Goal: Task Accomplishment & Management: Use online tool/utility

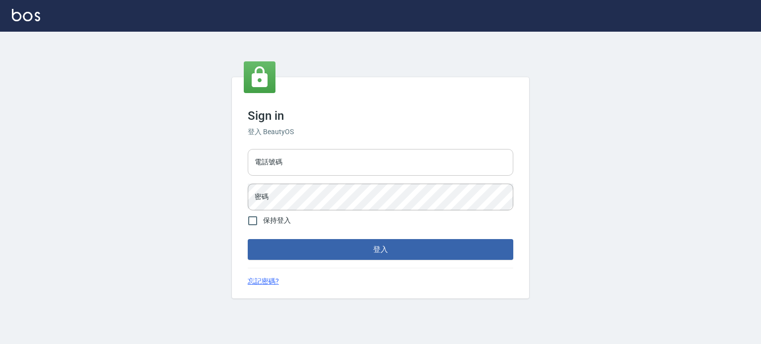
click at [315, 158] on input "電話號碼" at bounding box center [381, 162] width 266 height 27
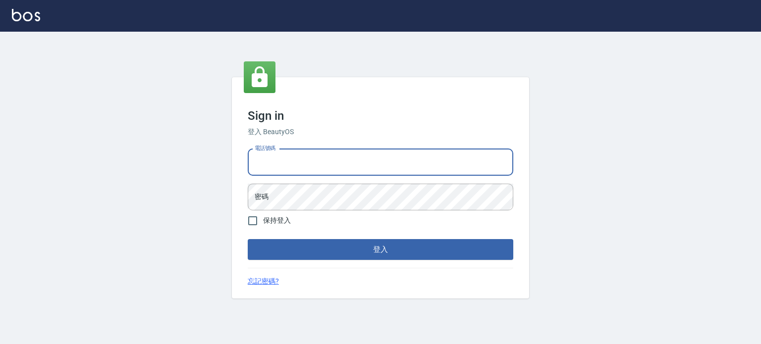
type input "0977239969"
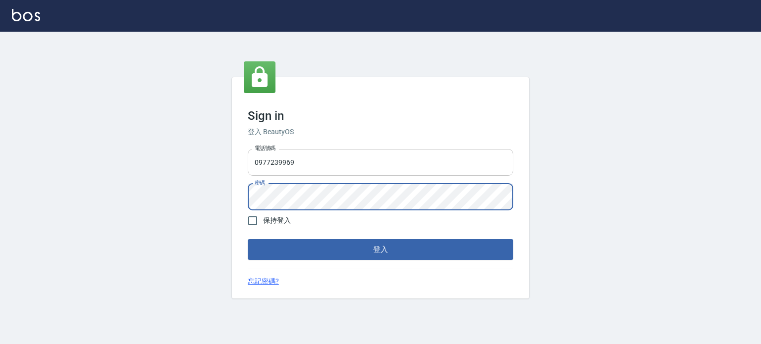
click at [248, 239] on button "登入" at bounding box center [381, 249] width 266 height 21
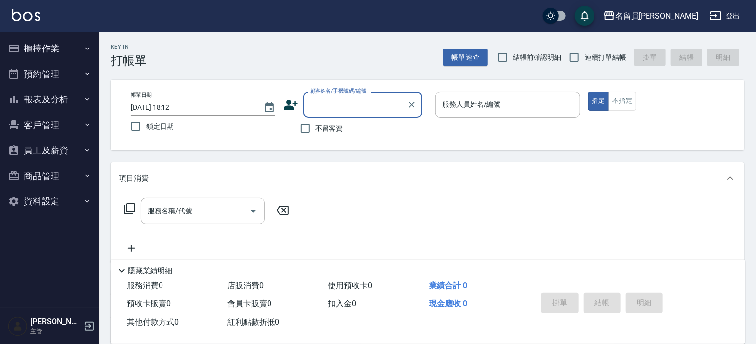
click at [320, 135] on label "不留客資" at bounding box center [319, 128] width 49 height 21
click at [316, 135] on input "不留客資" at bounding box center [305, 128] width 21 height 21
checkbox input "true"
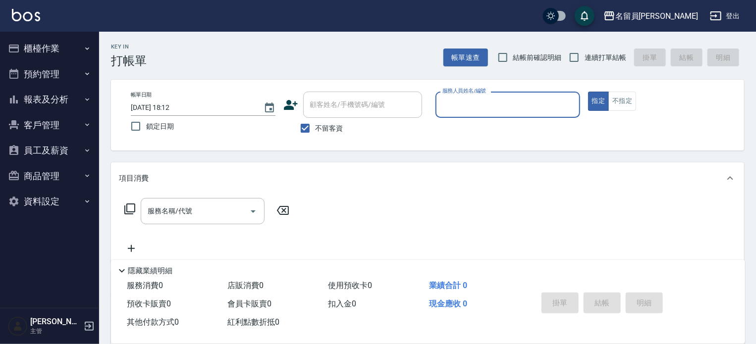
click at [592, 53] on span "連續打單結帳" at bounding box center [606, 58] width 42 height 10
click at [585, 52] on input "連續打單結帳" at bounding box center [574, 57] width 21 height 21
checkbox input "true"
drag, startPoint x: 525, startPoint y: 106, endPoint x: 513, endPoint y: 101, distance: 12.7
click at [525, 107] on input "服務人員姓名/編號" at bounding box center [508, 104] width 136 height 17
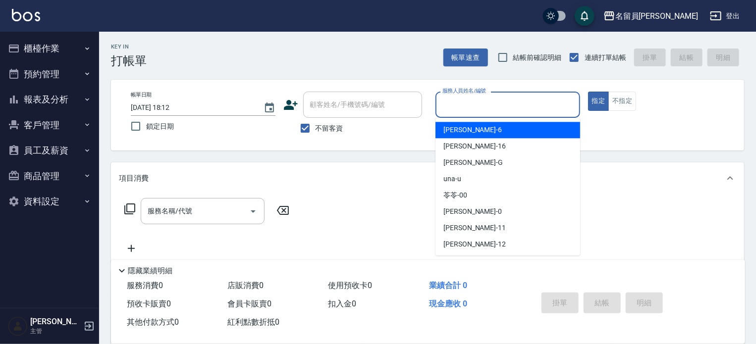
type input "ㄧ"
type input "una-u"
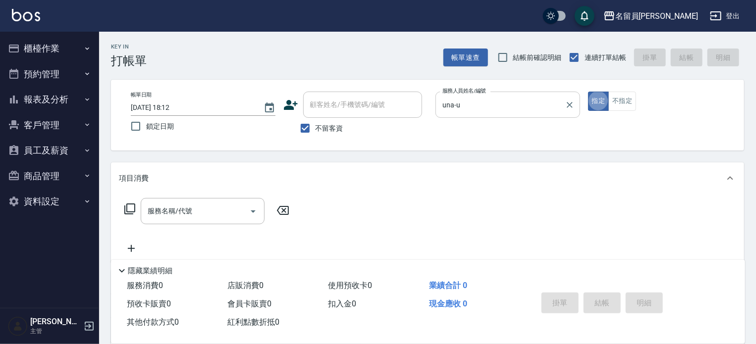
type button "true"
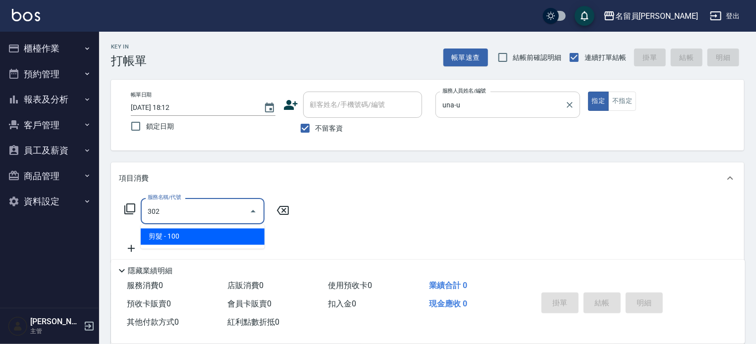
type input "剪髮(302)"
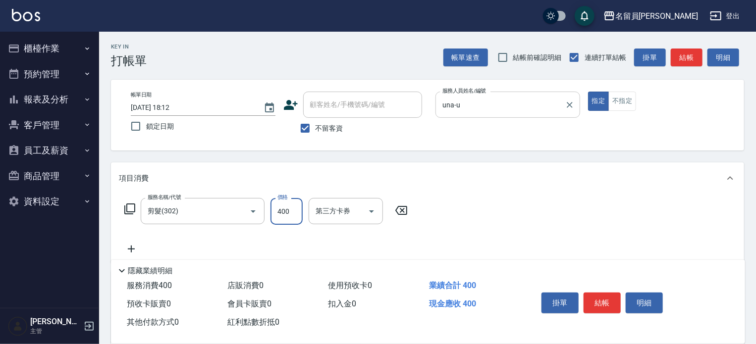
type input "400"
drag, startPoint x: 602, startPoint y: 297, endPoint x: 607, endPoint y: 293, distance: 6.0
click at [607, 297] on button "結帳" at bounding box center [602, 303] width 37 height 21
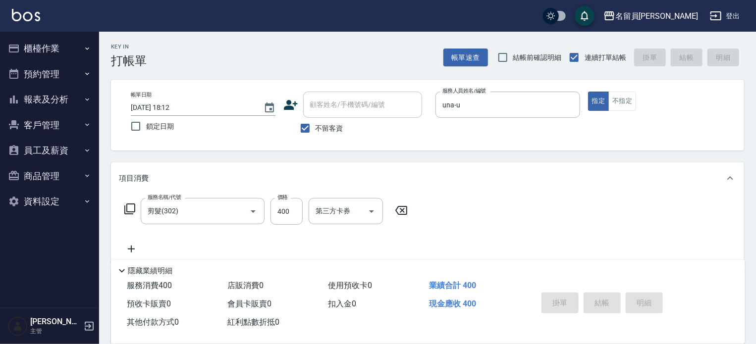
type input "[DATE] 18:13"
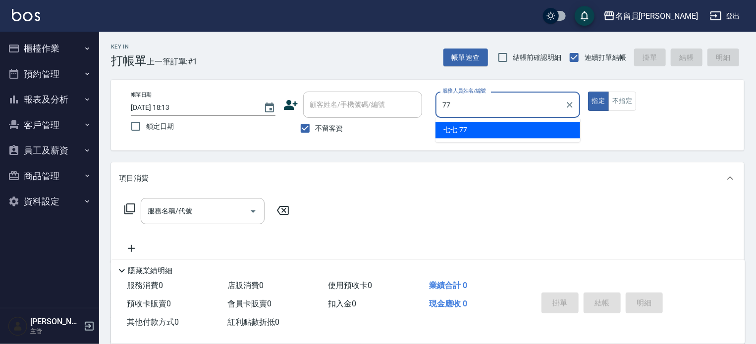
type input "七七-77"
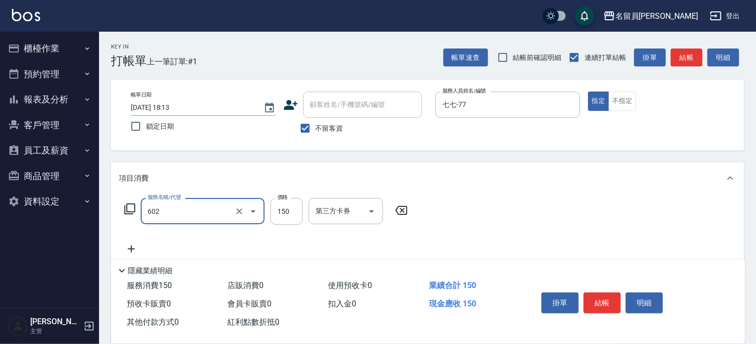
type input "一般洗髮(602)"
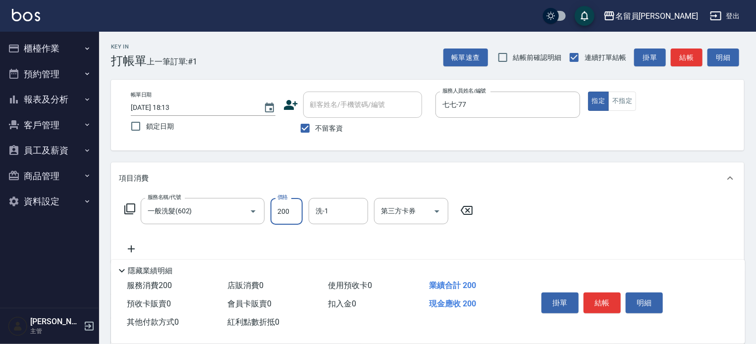
type input "200"
type input "[PERSON_NAME]-45"
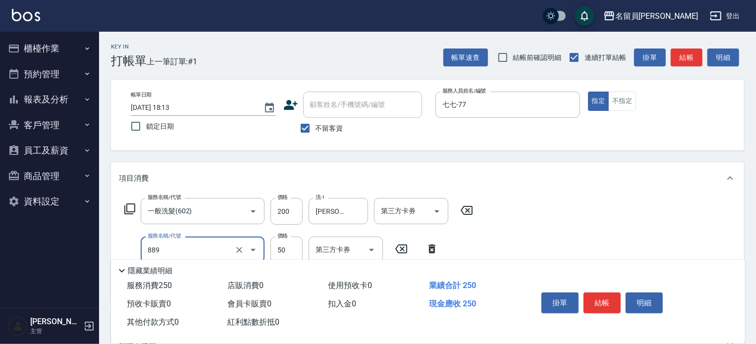
type input "精油(889)"
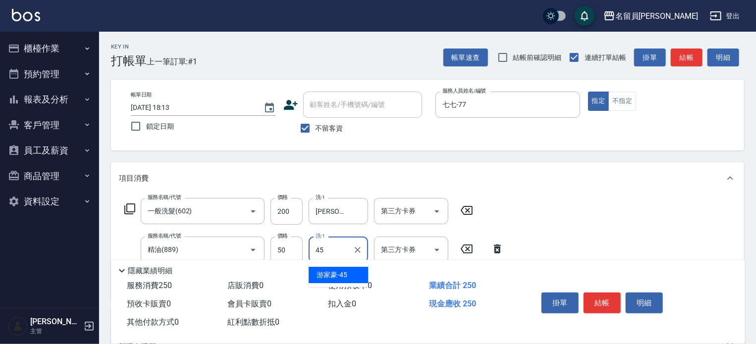
type input "[PERSON_NAME]-45"
type input "瞬間保養(415)"
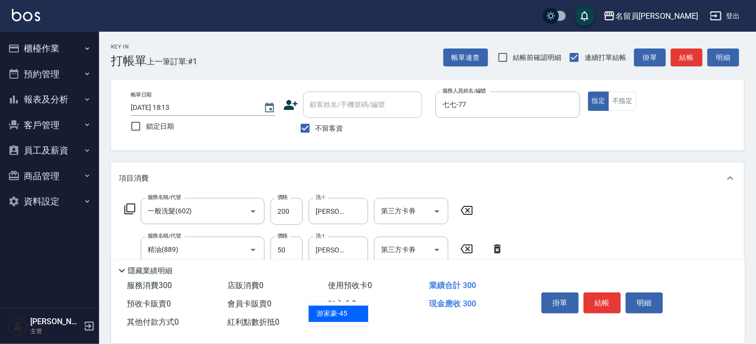
type input "[PERSON_NAME]-45"
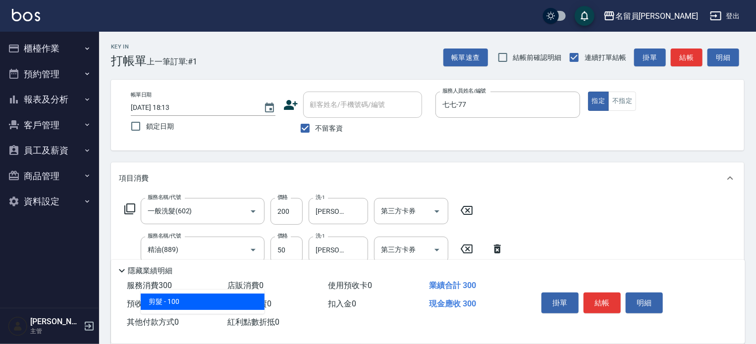
type input "剪髮(302)"
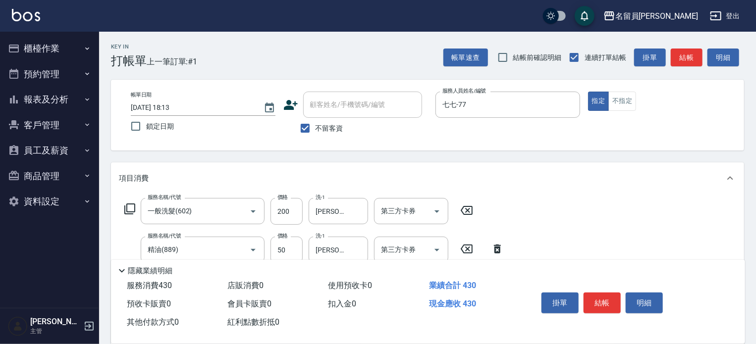
type input "130"
click at [607, 293] on button "結帳" at bounding box center [602, 303] width 37 height 21
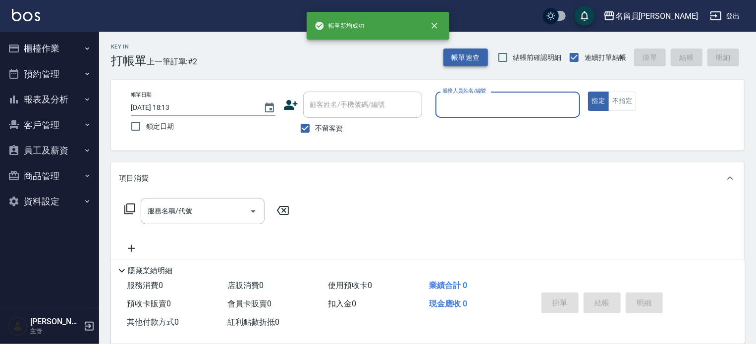
click at [457, 60] on button "帳單速查" at bounding box center [465, 58] width 45 height 18
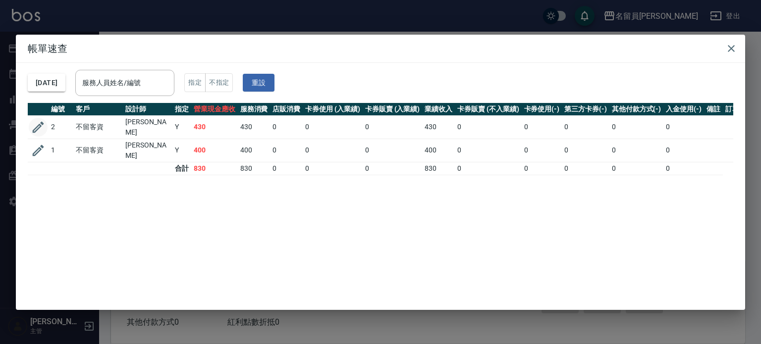
click at [46, 124] on button "button" at bounding box center [38, 127] width 19 height 19
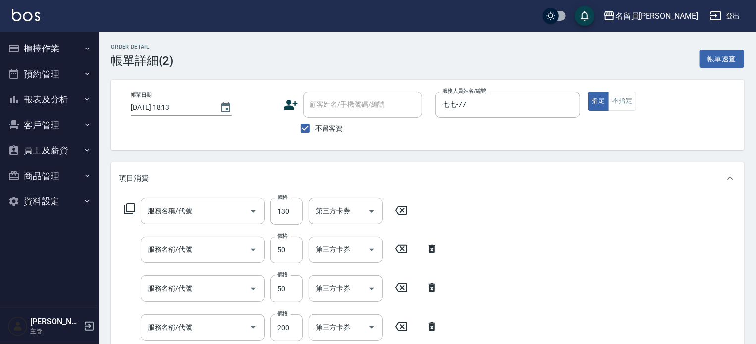
checkbox input "true"
type input "七七-77"
type input "剪髮(302)"
type input "瞬間保養(415)"
type input "精油(889)"
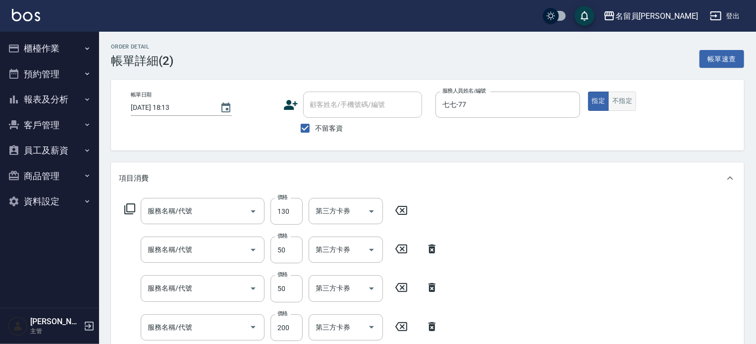
type input "一般洗髮(602)"
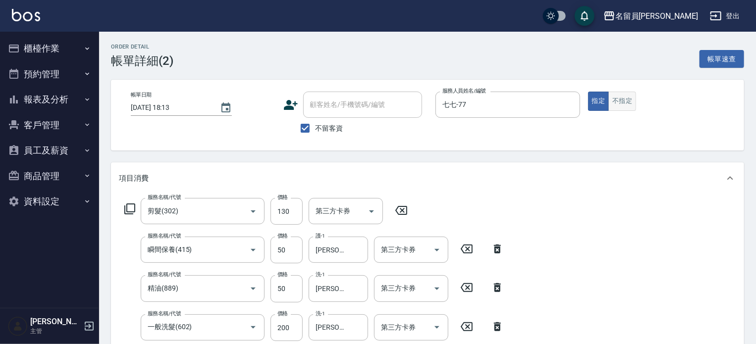
click at [618, 108] on button "不指定" at bounding box center [622, 101] width 28 height 19
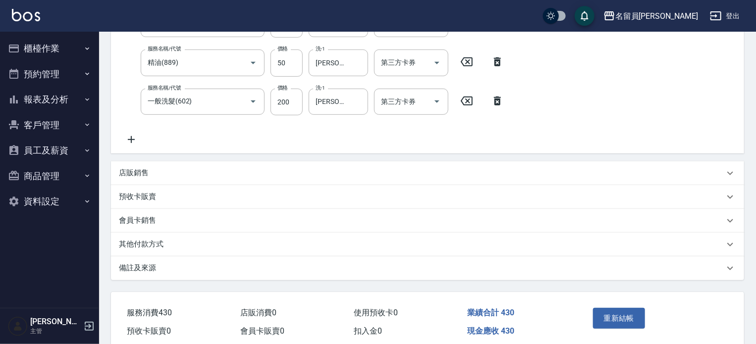
scroll to position [248, 0]
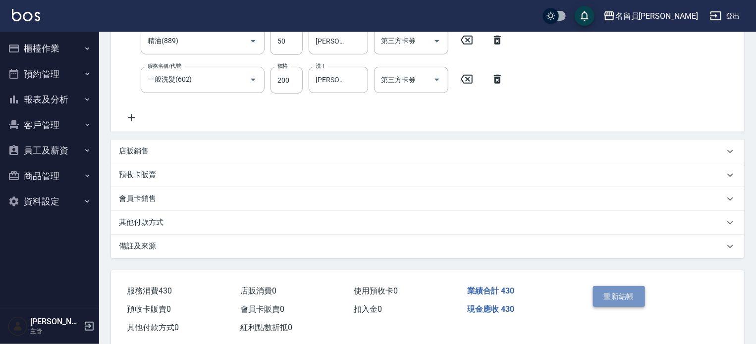
click at [631, 293] on button "重新結帳" at bounding box center [619, 296] width 53 height 21
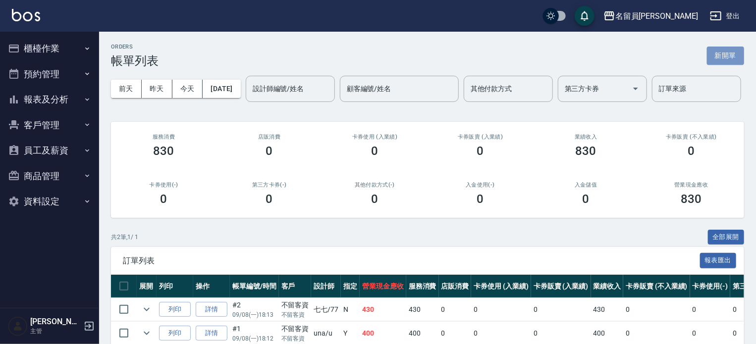
click at [733, 59] on button "新開單" at bounding box center [725, 56] width 37 height 18
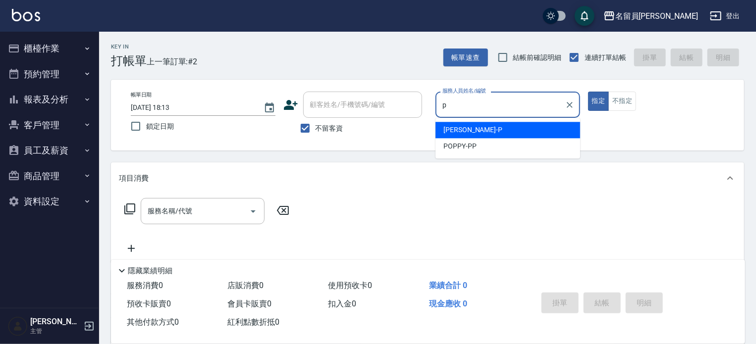
type input "[PERSON_NAME]"
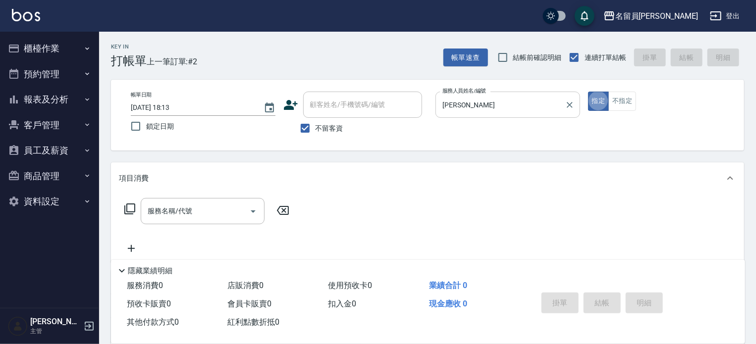
type button "true"
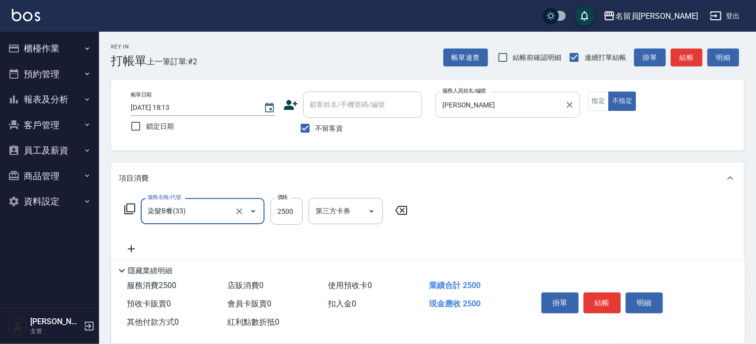
type input "染髮B餐(33)"
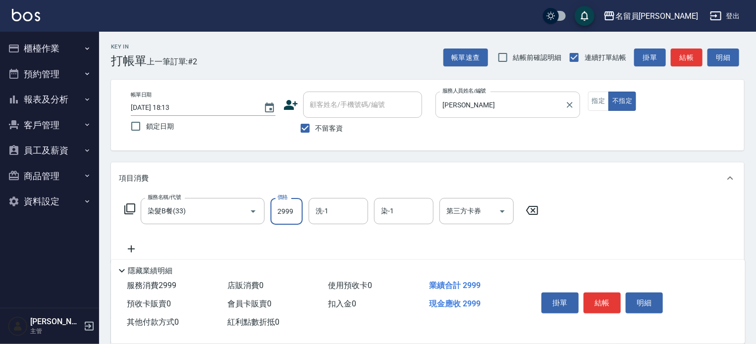
type input "2999"
type input "[PERSON_NAME]-17"
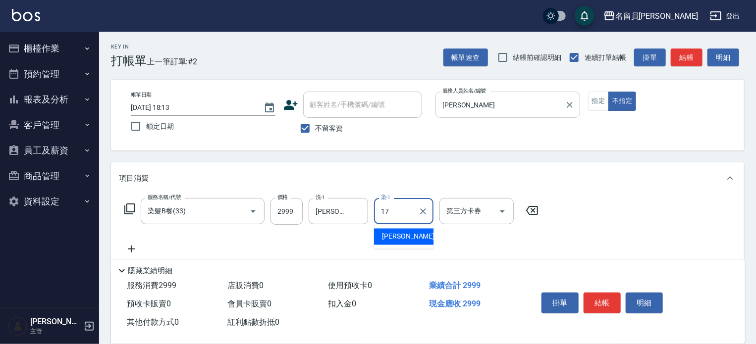
type input "[PERSON_NAME]-17"
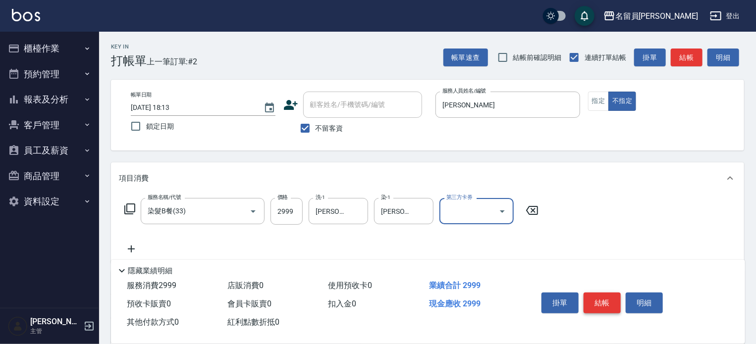
click at [603, 300] on button "結帳" at bounding box center [602, 303] width 37 height 21
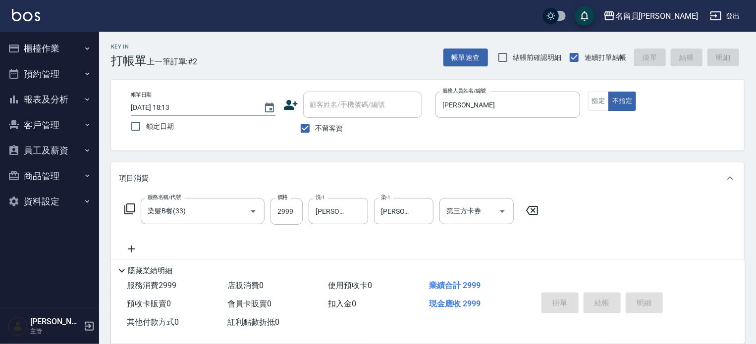
type input "[DATE] 18:14"
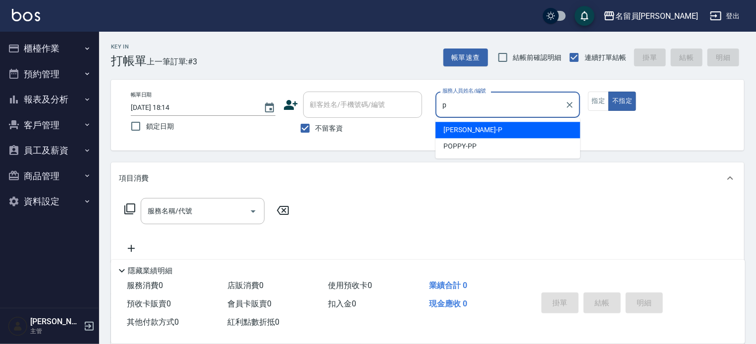
type input "[PERSON_NAME]"
type button "false"
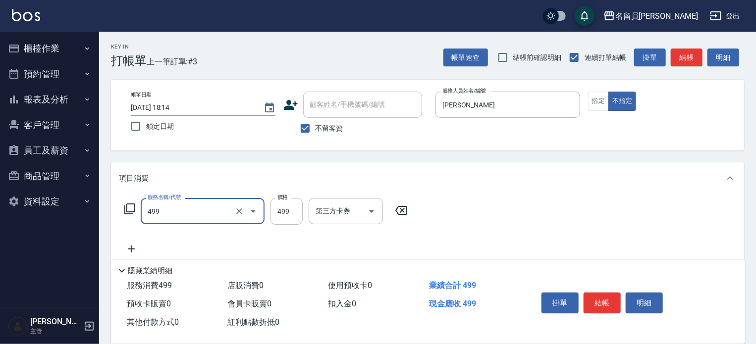
type input "去角質洗髮(499)"
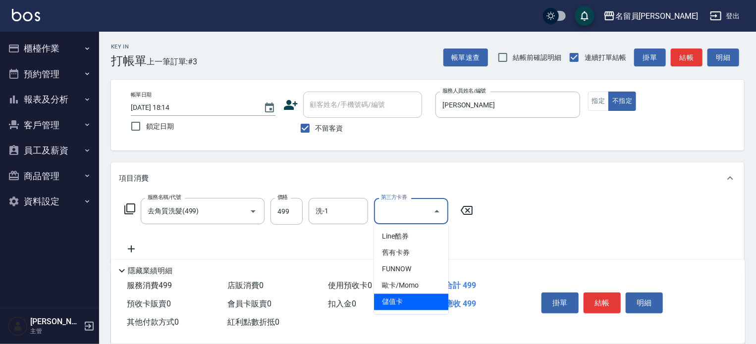
type input "儲值卡"
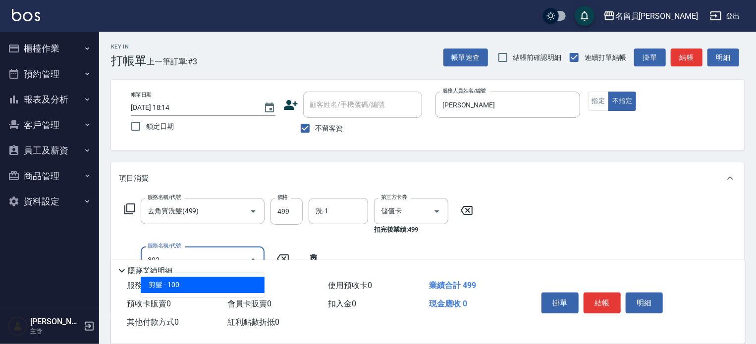
type input "剪髮(302)"
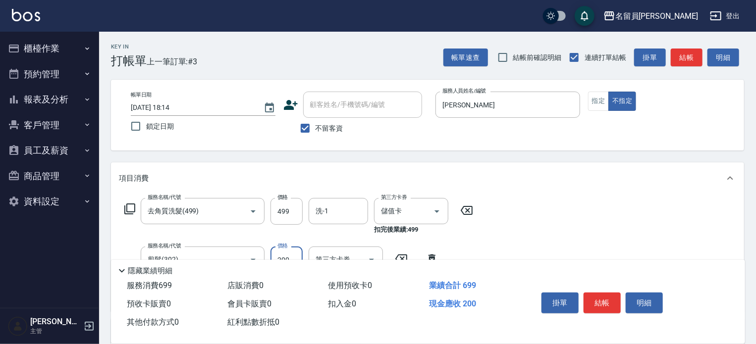
type input "200"
click at [605, 294] on button "結帳" at bounding box center [602, 303] width 37 height 21
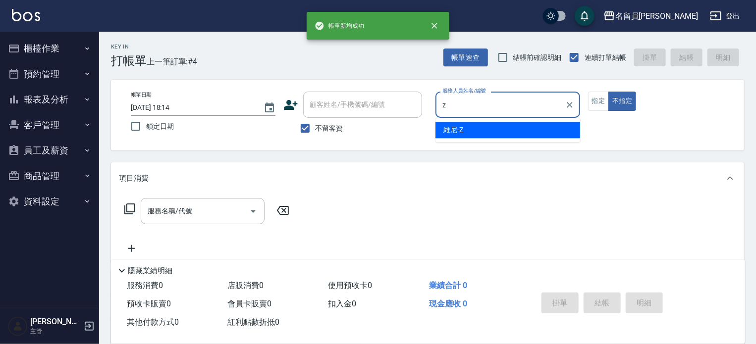
type input "維尼-Z"
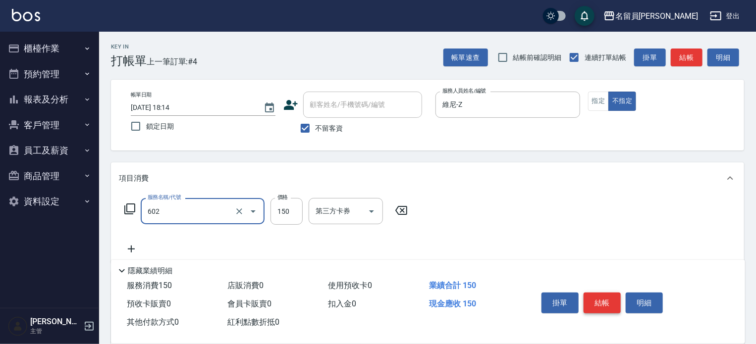
type input "一般洗髮(602)"
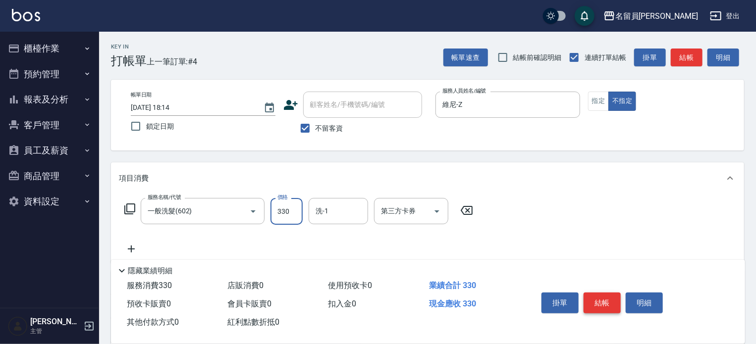
type input "330"
type input "[PERSON_NAME]-45"
click at [596, 295] on button "結帳" at bounding box center [602, 303] width 37 height 21
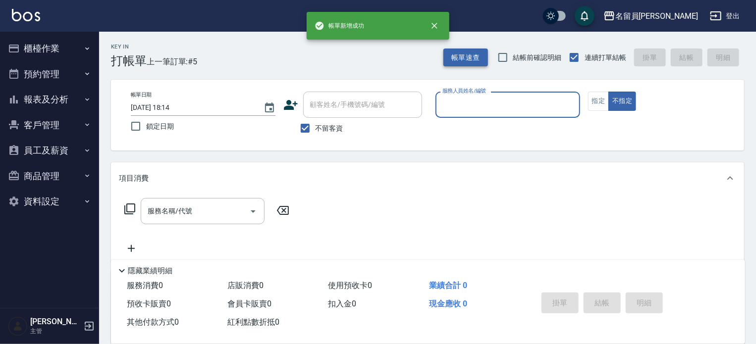
click at [464, 58] on button "帳單速查" at bounding box center [465, 58] width 45 height 18
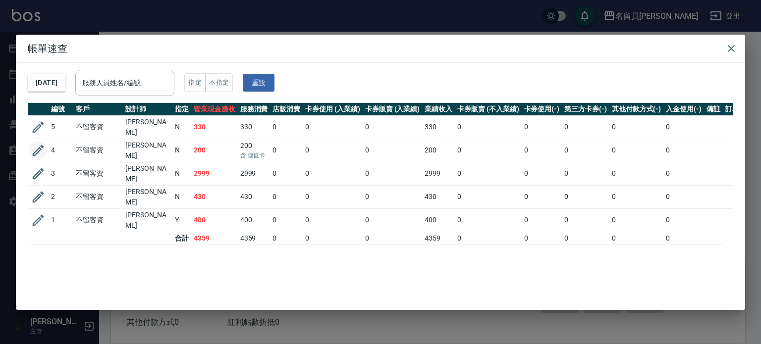
click at [46, 150] on button "button" at bounding box center [38, 150] width 19 height 19
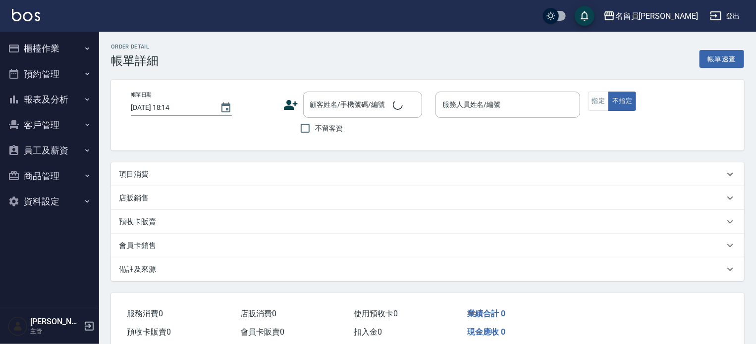
checkbox input "true"
type input "[PERSON_NAME]"
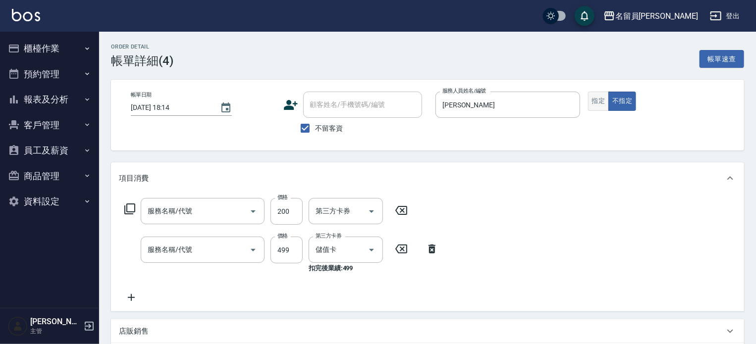
type input "剪髮(302)"
type input "去角質洗髮(499)"
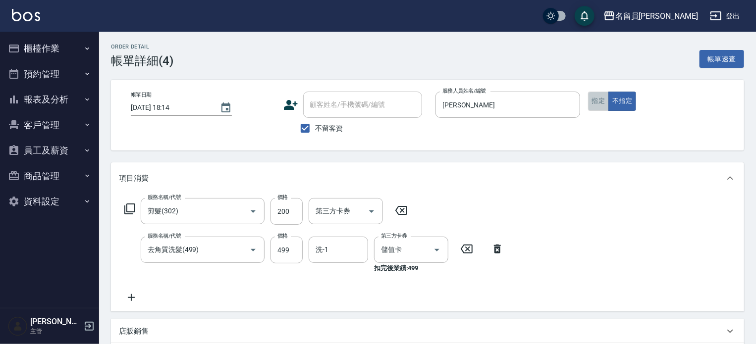
click at [596, 102] on button "指定" at bounding box center [598, 101] width 21 height 19
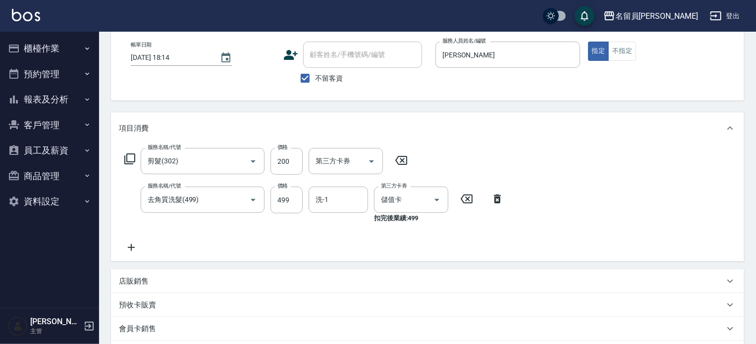
scroll to position [149, 0]
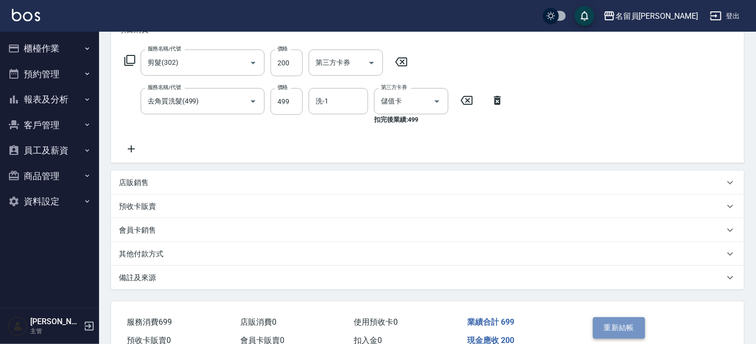
click at [631, 323] on button "重新結帳" at bounding box center [619, 328] width 53 height 21
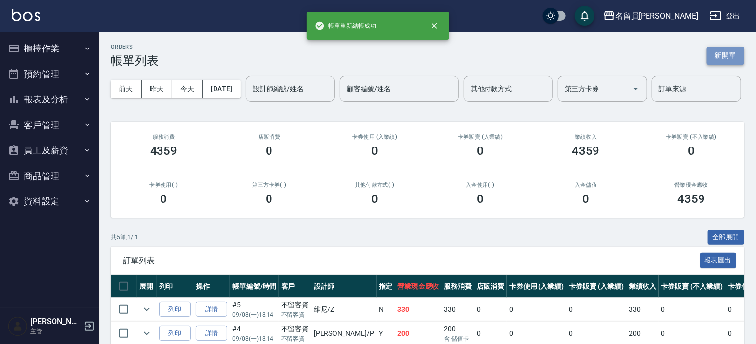
click at [728, 64] on button "新開單" at bounding box center [725, 56] width 37 height 18
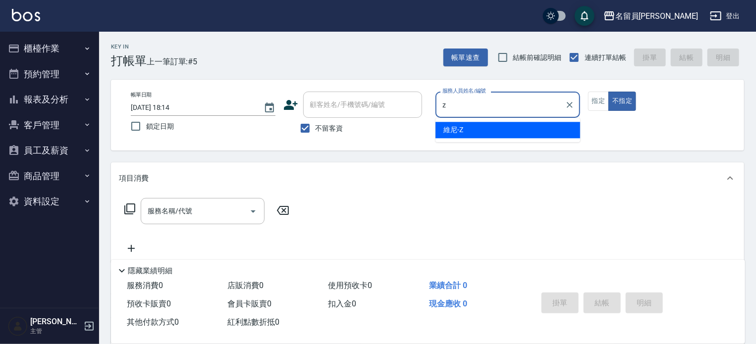
type input "維尼-Z"
type button "false"
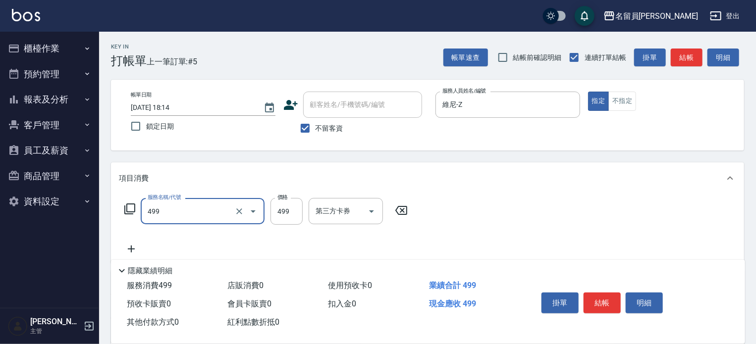
type input "去角質洗髮(499)"
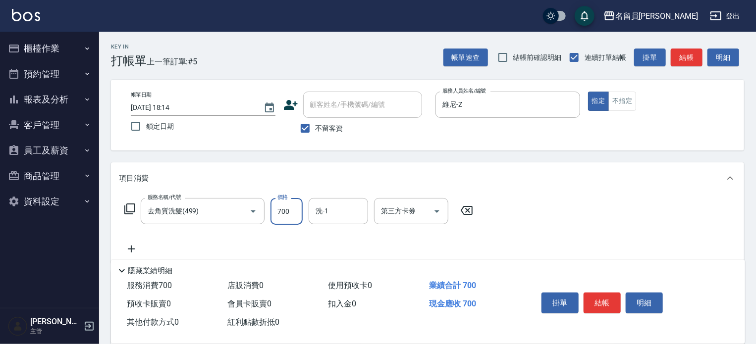
type input "700"
type input "[PERSON_NAME]-45"
click at [595, 301] on button "結帳" at bounding box center [602, 303] width 37 height 21
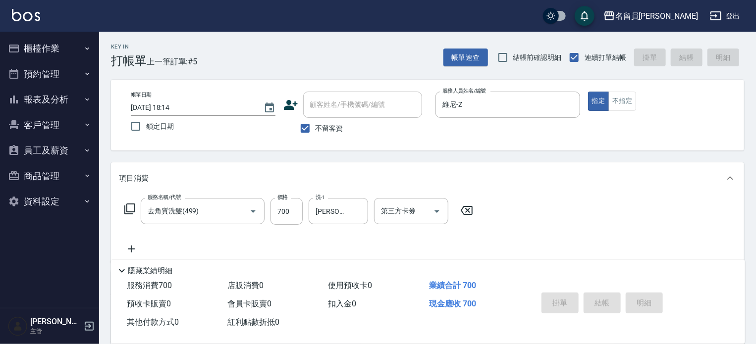
type input "[DATE] 18:15"
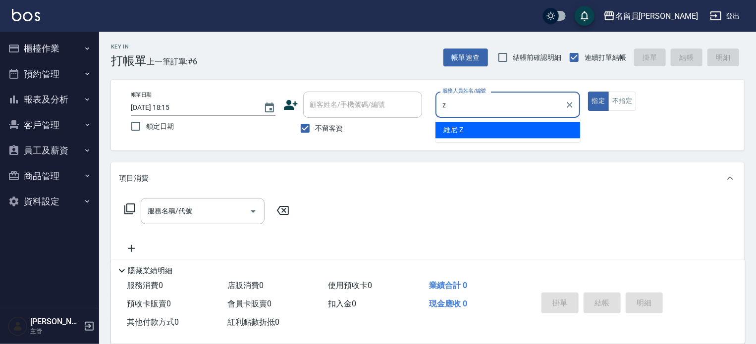
type input "維尼-Z"
type button "true"
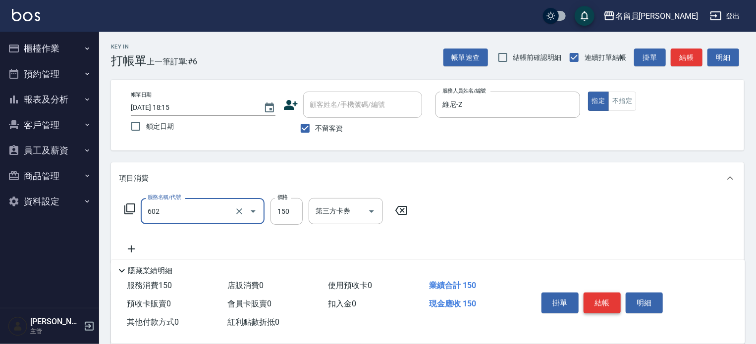
type input "一般洗髮(602)"
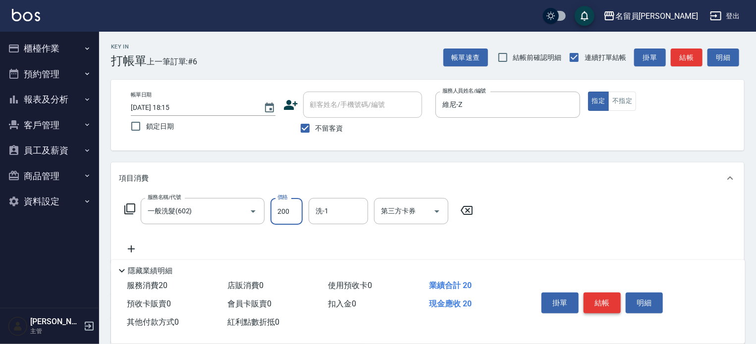
type input "200"
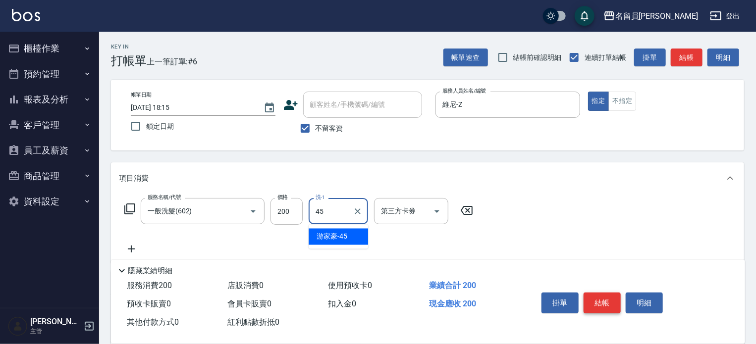
type input "[PERSON_NAME]-45"
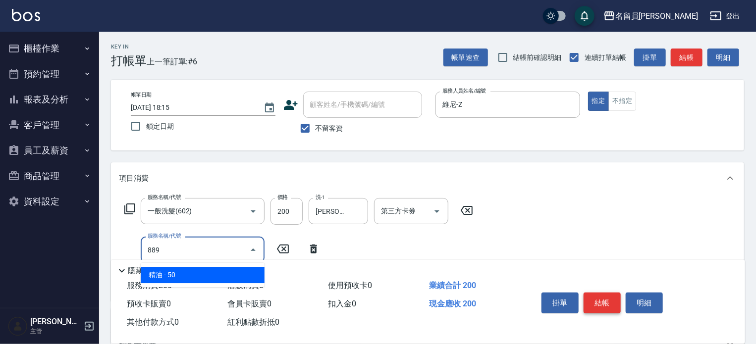
type input "精油(889)"
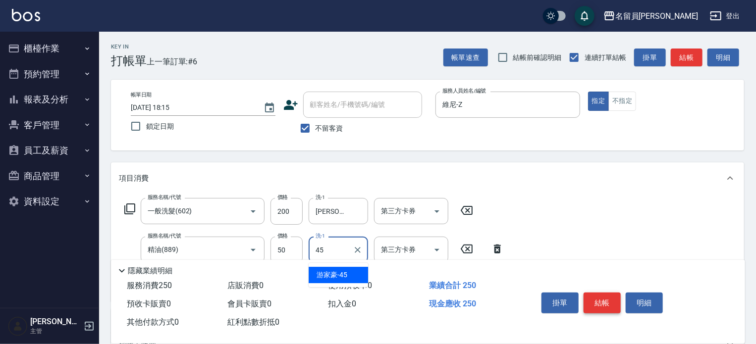
type input "[PERSON_NAME]-45"
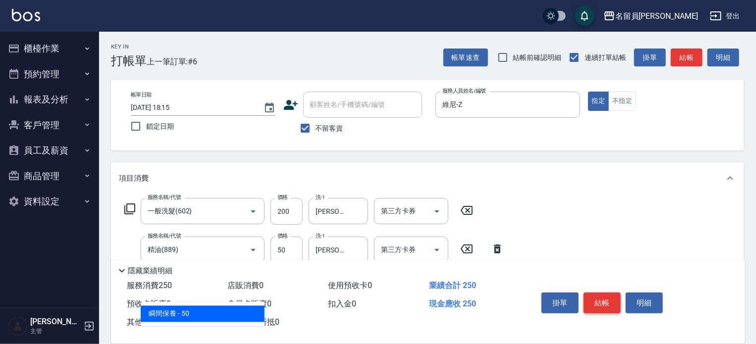
type input "瞬間保養(415)"
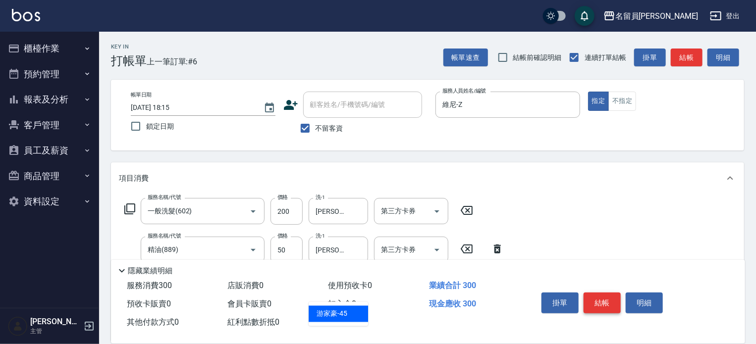
type input "[PERSON_NAME]-45"
type input "剪髮(302)"
type input "250"
click at [595, 301] on button "結帳" at bounding box center [602, 303] width 37 height 21
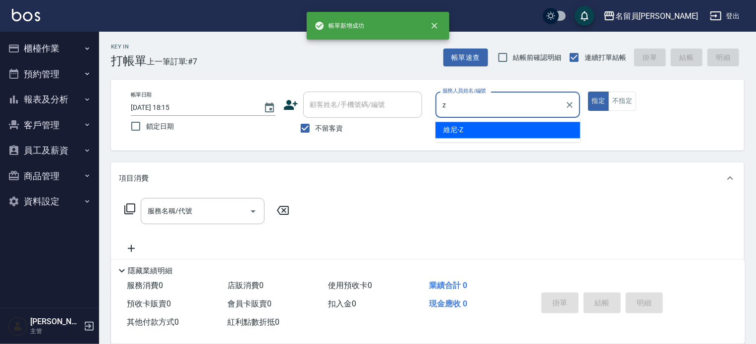
type input "維尼-Z"
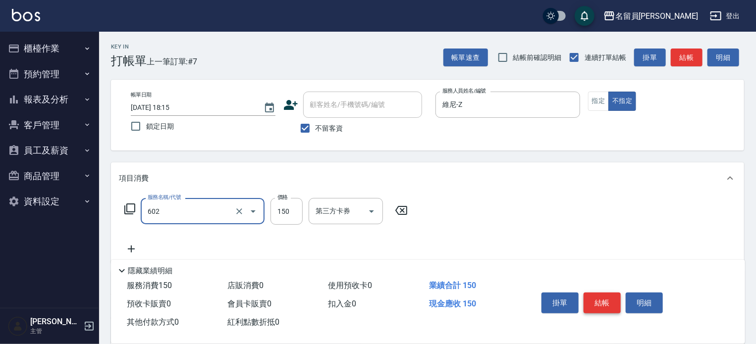
type input "一般洗髮(602)"
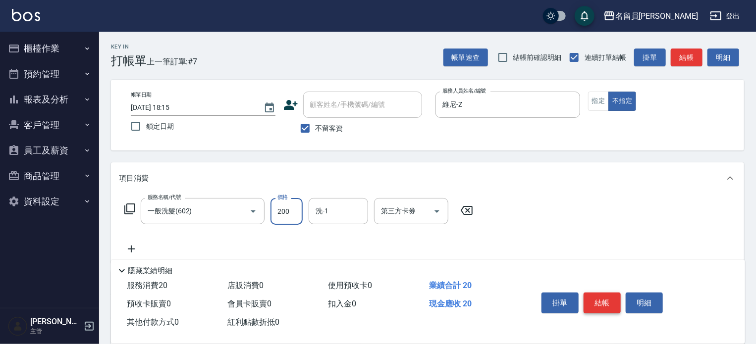
type input "200"
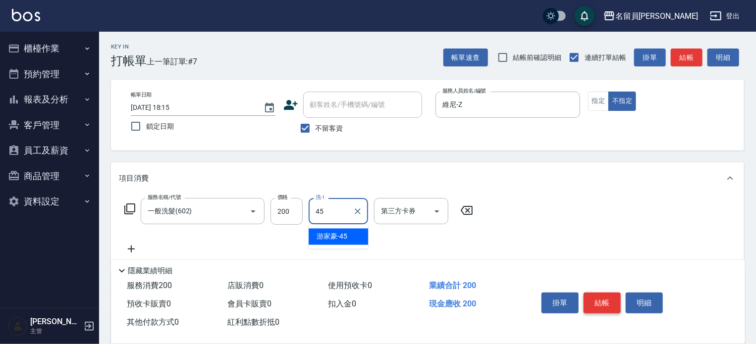
type input "[PERSON_NAME]-45"
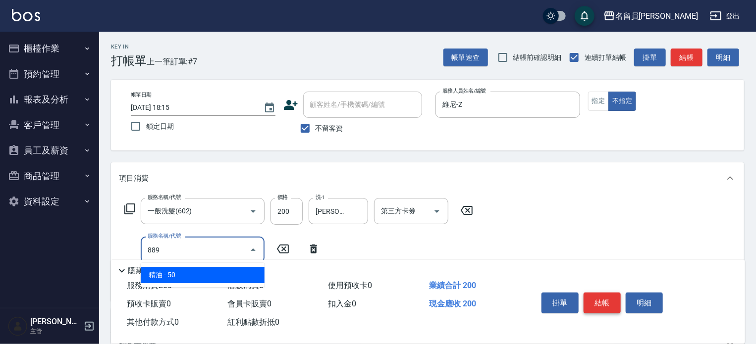
type input "精油(889)"
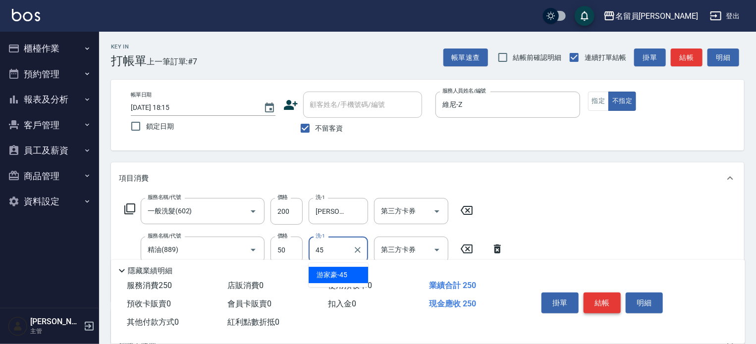
type input "[PERSON_NAME]-45"
type input "瞬間保養(415)"
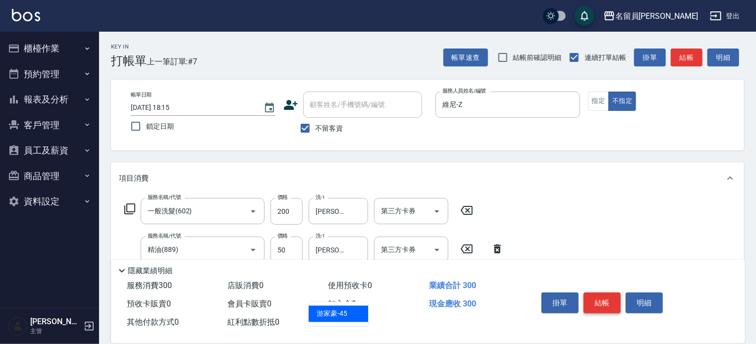
type input "[PERSON_NAME]-45"
type input "3"
click at [595, 301] on button "結帳" at bounding box center [602, 303] width 37 height 21
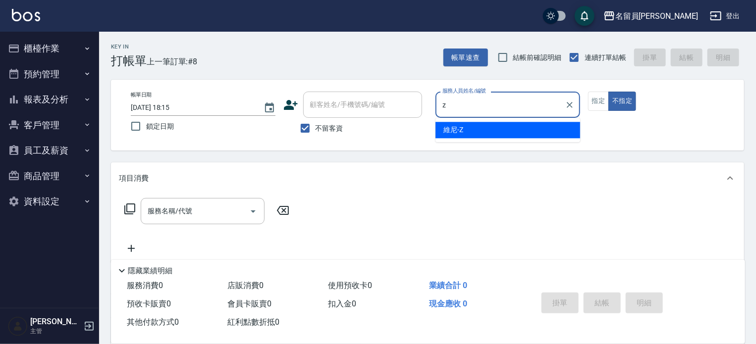
type input "維尼-Z"
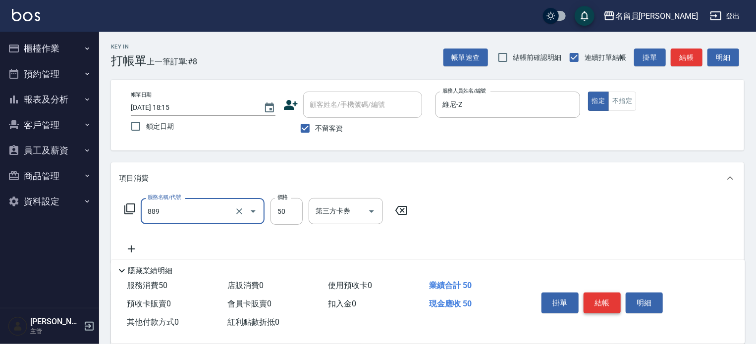
type input "精油(889)"
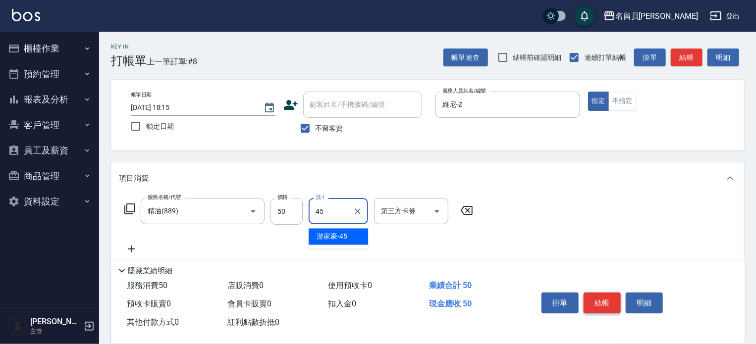
type input "[PERSON_NAME]-45"
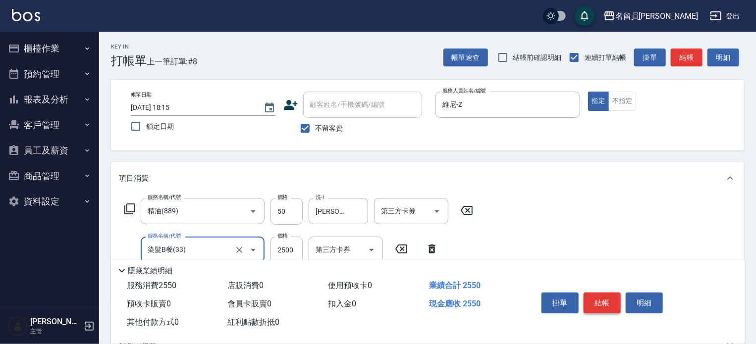
type input "染髮B餐(33)"
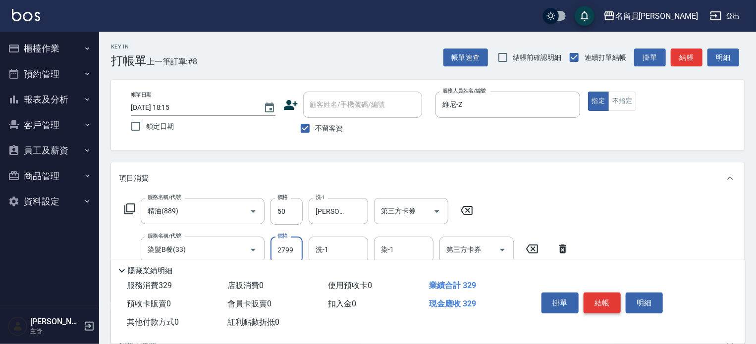
type input "2799"
type input "[PERSON_NAME]-45"
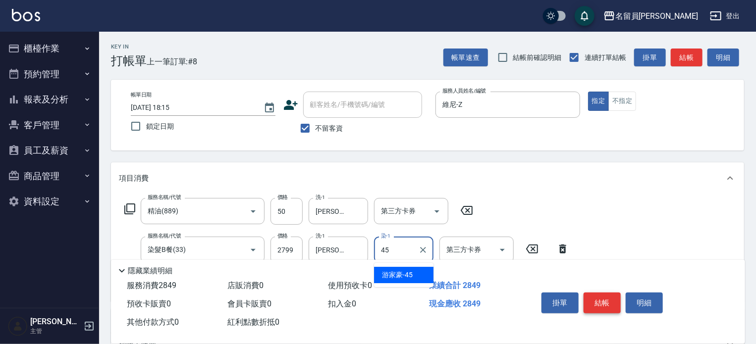
type input "[PERSON_NAME]-45"
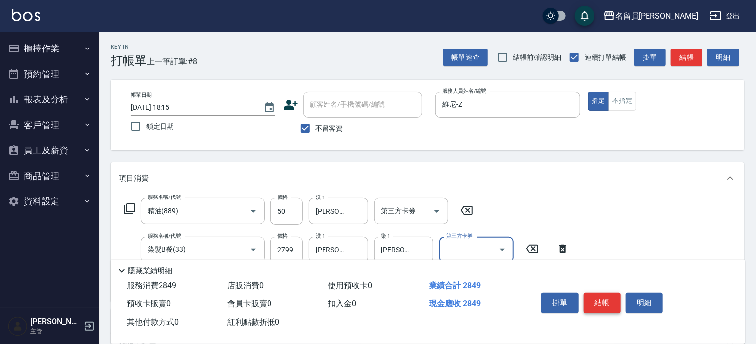
click at [595, 301] on button "結帳" at bounding box center [602, 303] width 37 height 21
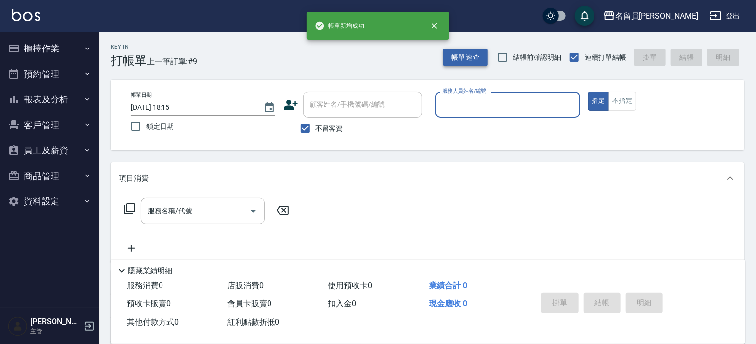
click at [482, 59] on button "帳單速查" at bounding box center [465, 58] width 45 height 18
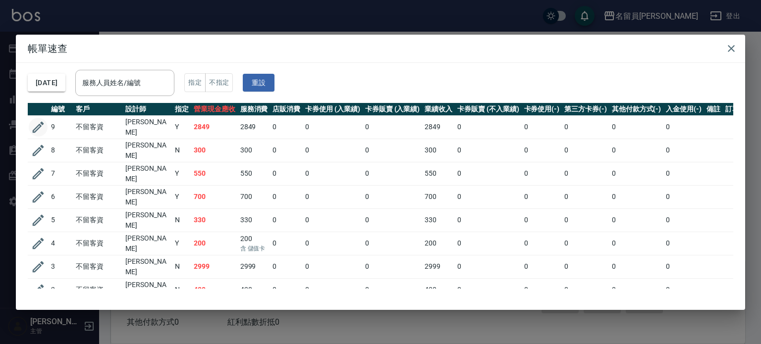
click at [32, 120] on icon "button" at bounding box center [38, 127] width 15 height 15
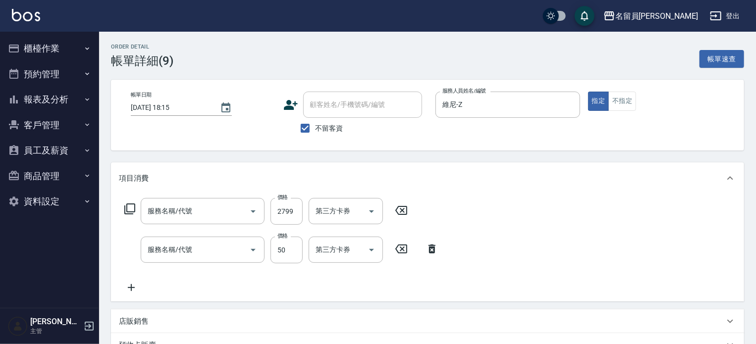
checkbox input "true"
type input "維尼-Z"
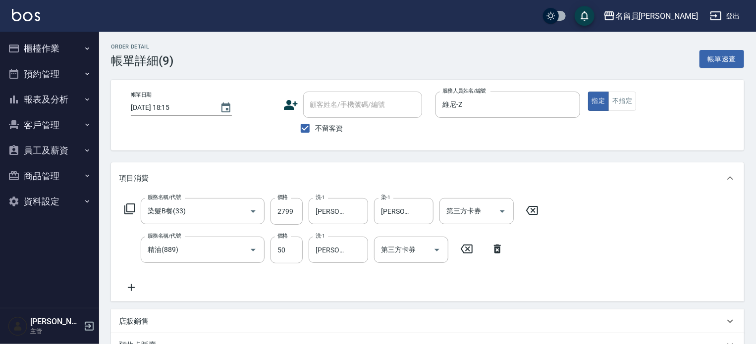
type input "染髮B餐(33)"
type input "精油(889)"
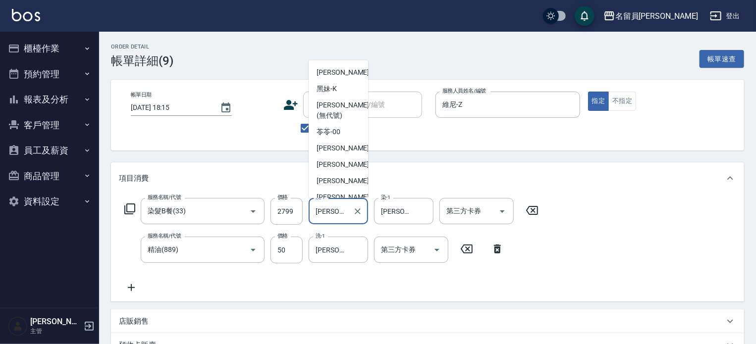
click at [328, 214] on input "[PERSON_NAME]-45" at bounding box center [331, 211] width 36 height 17
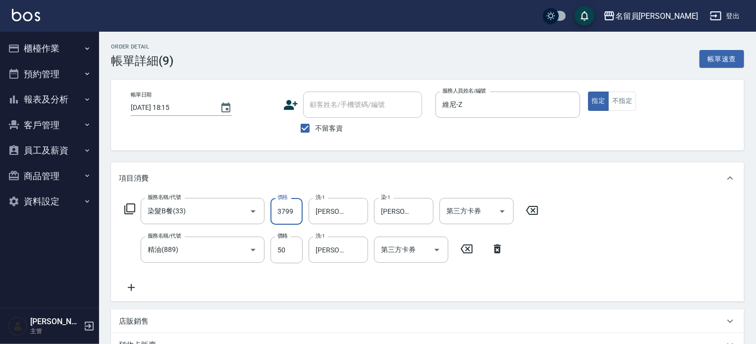
type input "3799"
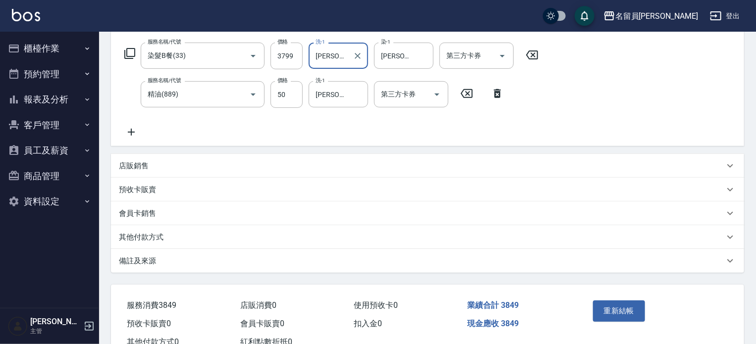
scroll to position [190, 0]
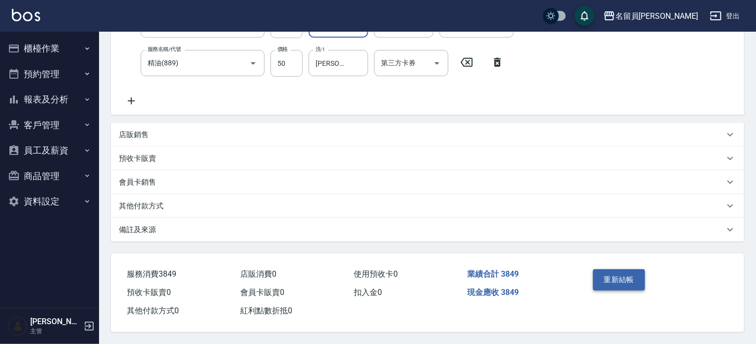
click at [609, 275] on button "重新結帳" at bounding box center [619, 279] width 53 height 21
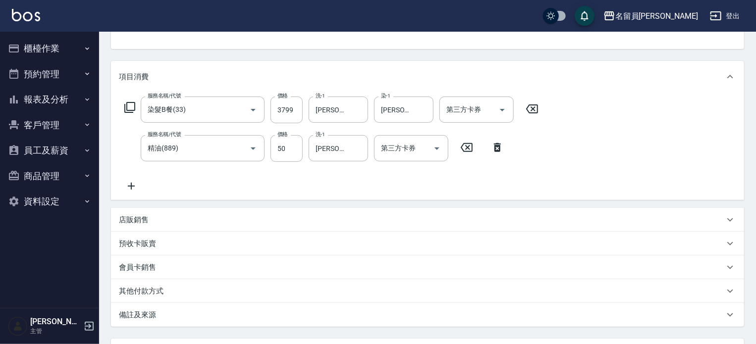
scroll to position [13, 0]
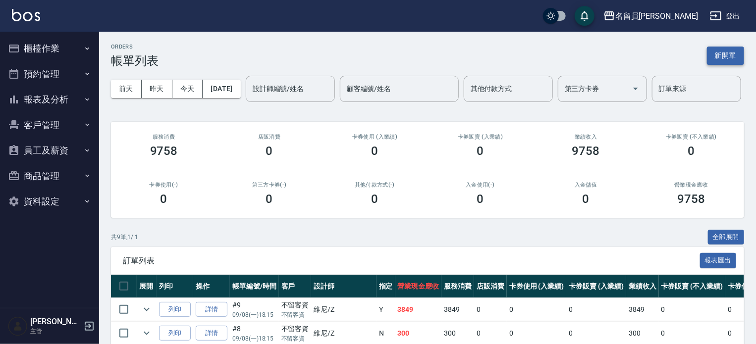
click at [724, 54] on button "新開單" at bounding box center [725, 56] width 37 height 18
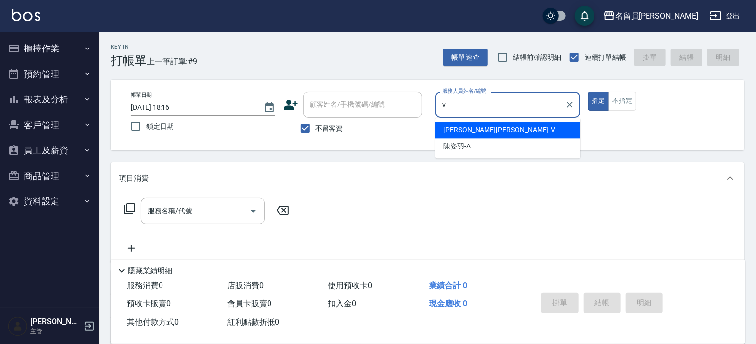
type input "[PERSON_NAME][PERSON_NAME]-V"
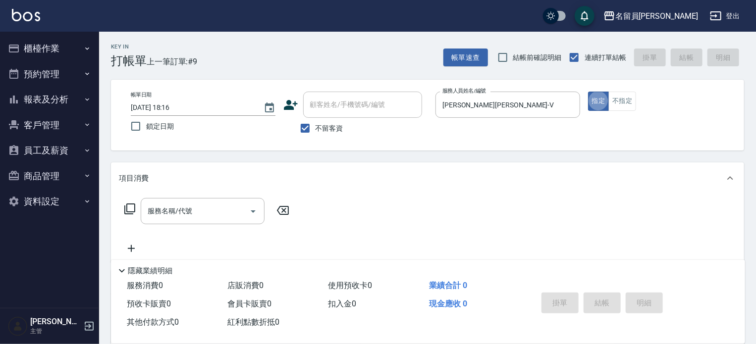
type button "true"
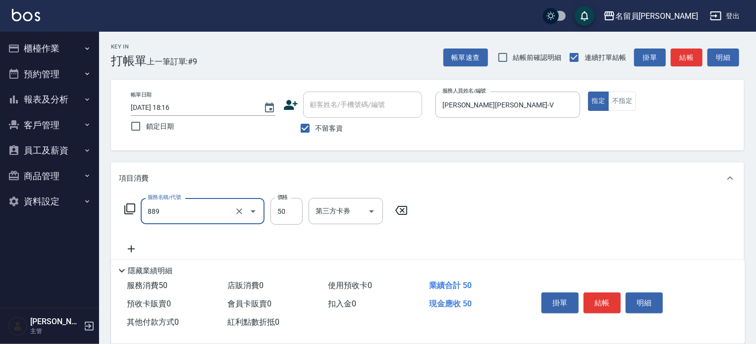
type input "精油(889)"
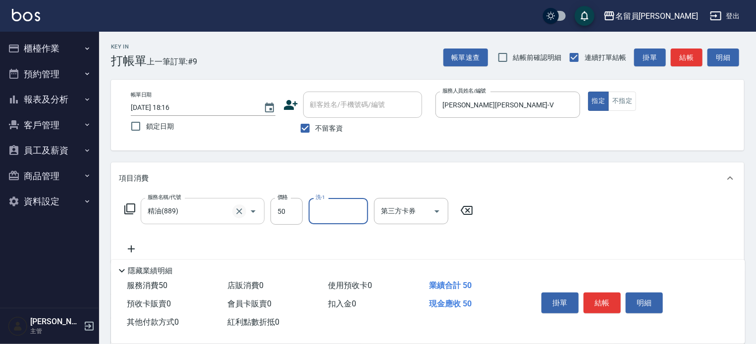
click at [237, 212] on icon "Clear" at bounding box center [239, 212] width 10 height 10
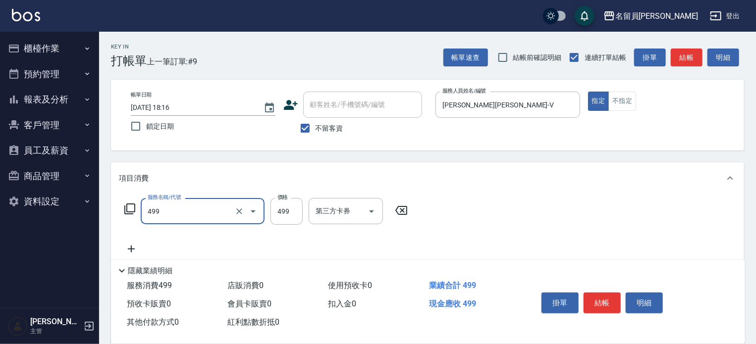
type input "去角質洗髮(499)"
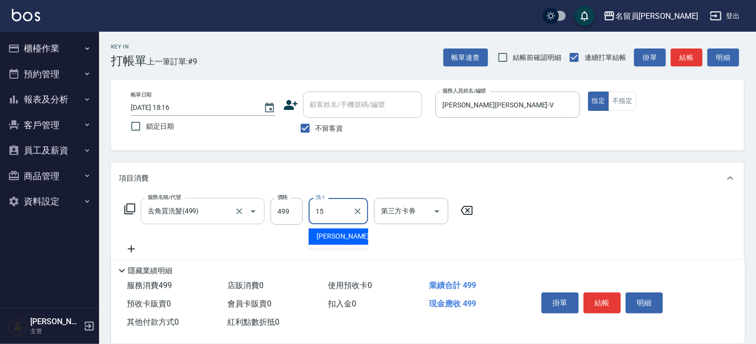
type input "[PERSON_NAME]-15"
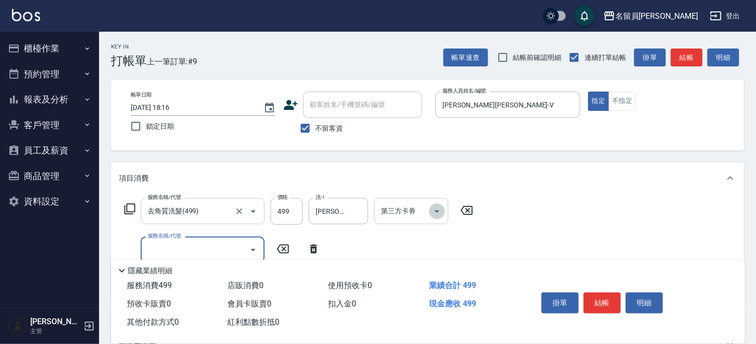
click at [437, 215] on icon "Open" at bounding box center [437, 212] width 12 height 12
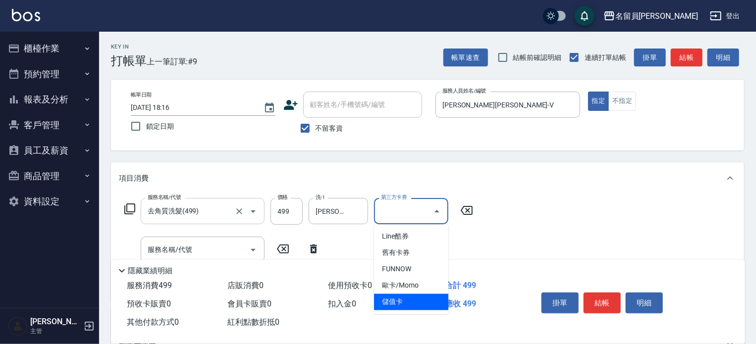
click at [415, 300] on span "儲值卡" at bounding box center [411, 302] width 74 height 16
type input "儲值卡"
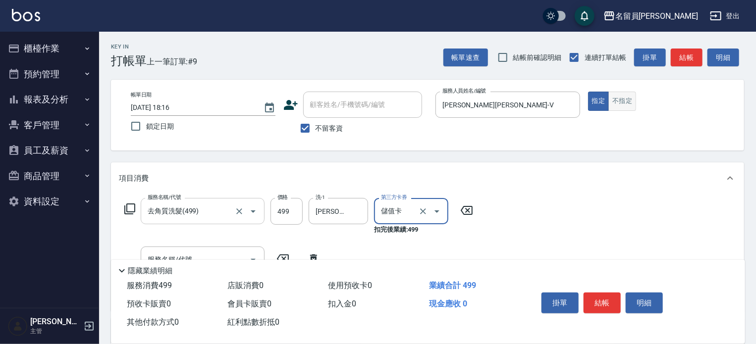
click at [626, 108] on button "不指定" at bounding box center [622, 101] width 28 height 19
click at [612, 302] on button "結帳" at bounding box center [602, 303] width 37 height 21
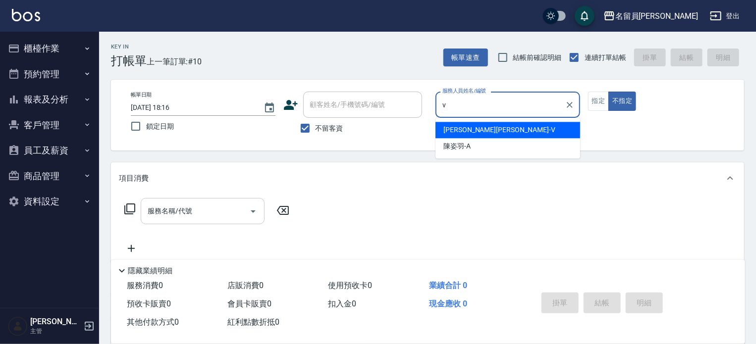
type input "[PERSON_NAME][PERSON_NAME]-V"
type button "false"
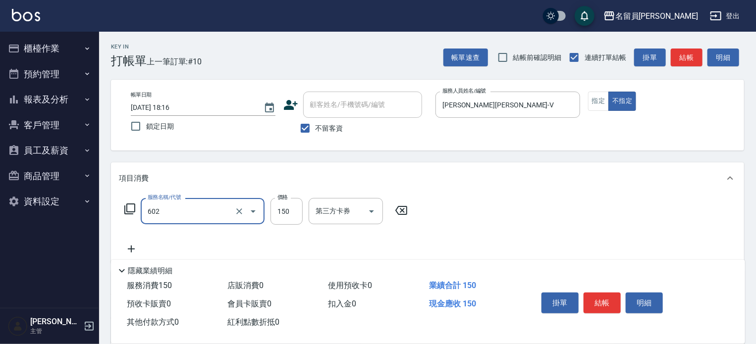
type input "一般洗髮(602)"
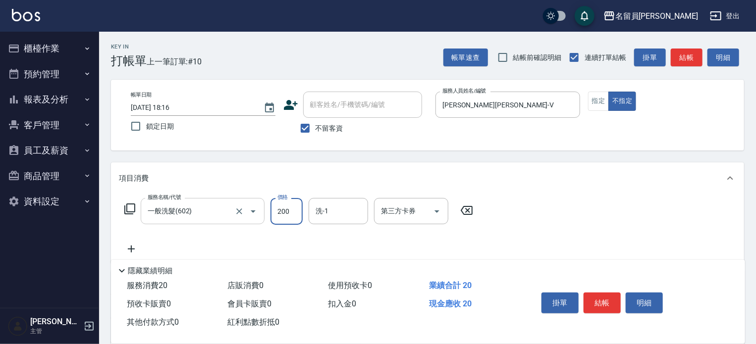
type input "200"
type input "[PERSON_NAME]-15"
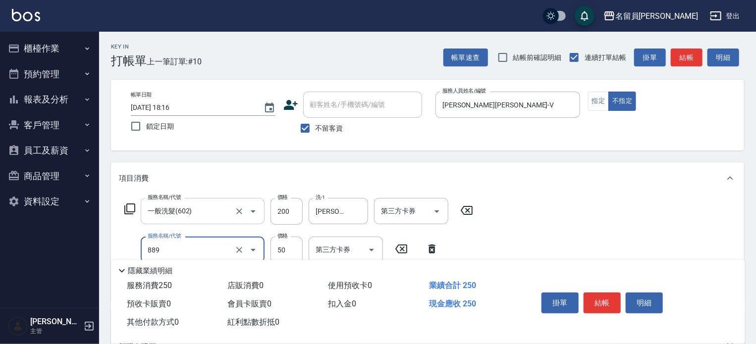
type input "精油(889)"
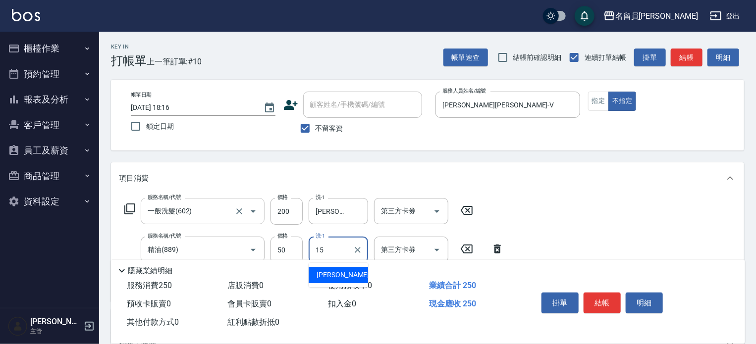
type input "[PERSON_NAME]-15"
type input "剪髮(302)"
type input "300"
click at [594, 107] on button "指定" at bounding box center [598, 101] width 21 height 19
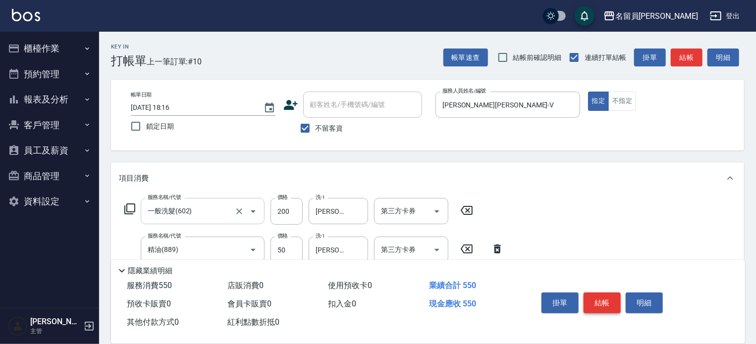
click at [595, 303] on button "結帳" at bounding box center [602, 303] width 37 height 21
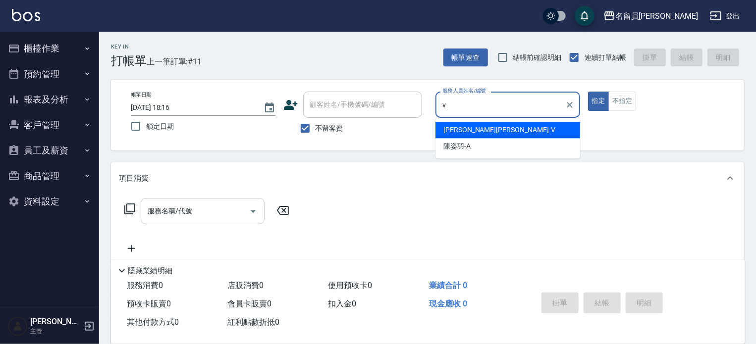
type input "[PERSON_NAME][PERSON_NAME]-V"
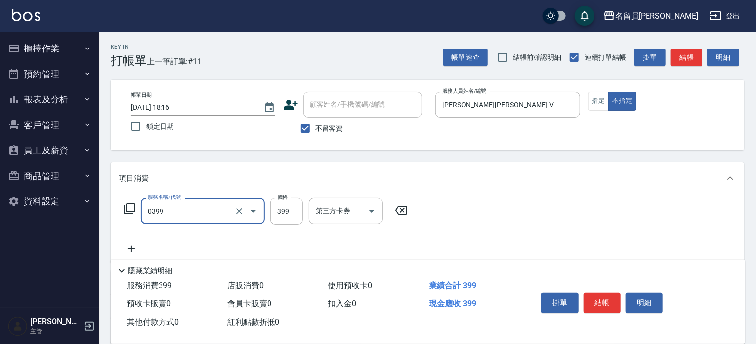
type input "海鹽SPA(0399)"
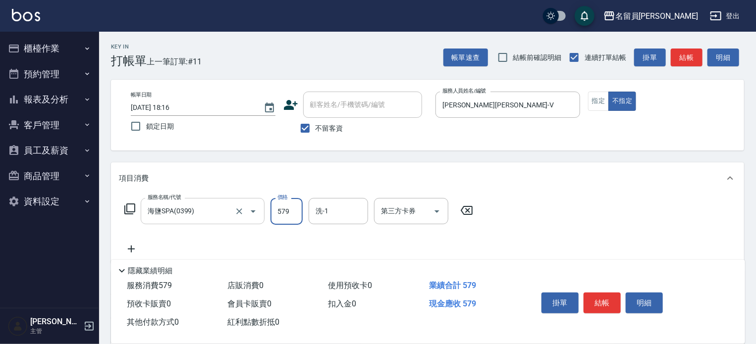
type input "579"
type input "[PERSON_NAME]-15"
click at [595, 299] on button "結帳" at bounding box center [602, 303] width 37 height 21
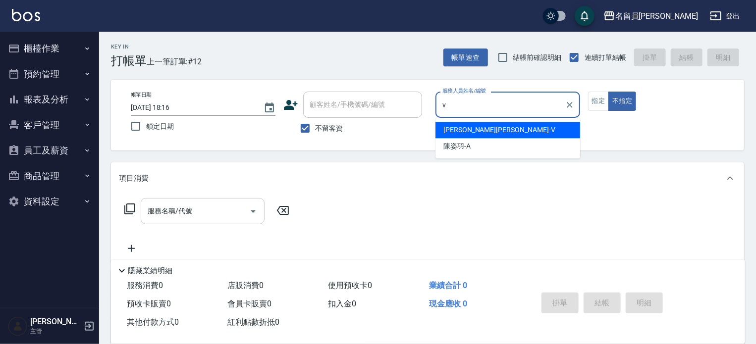
type input "[PERSON_NAME][PERSON_NAME]-V"
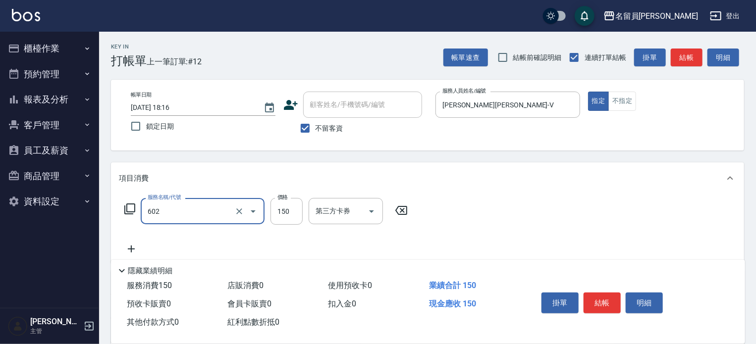
type input "一般洗髮(602)"
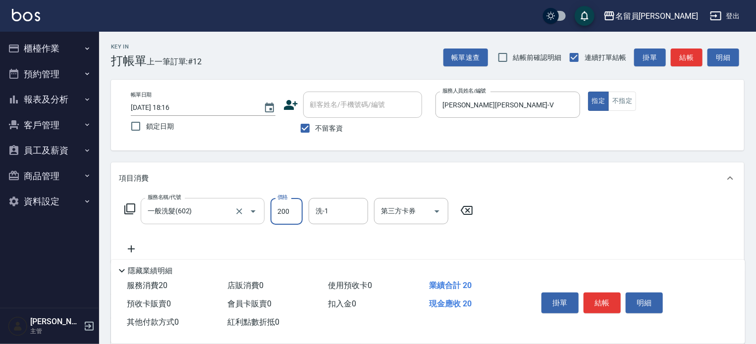
type input "200"
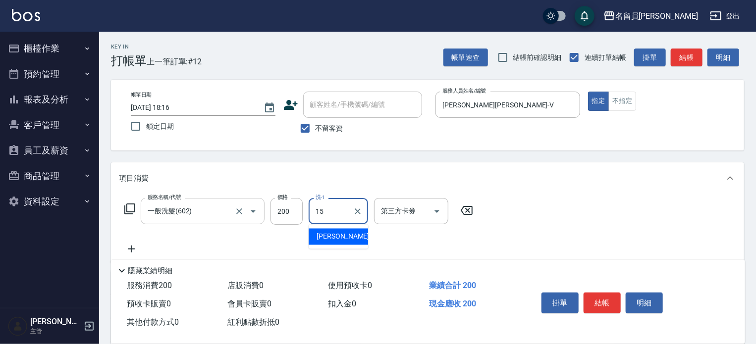
type input "[PERSON_NAME]-15"
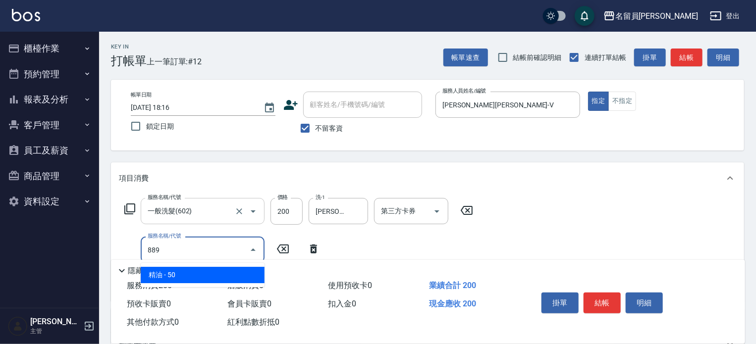
type input "精油(889)"
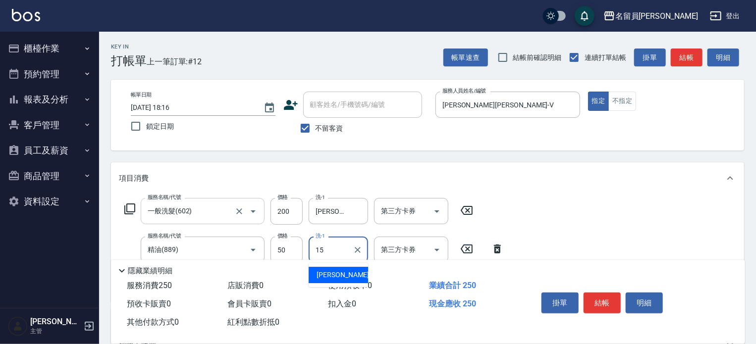
type input "[PERSON_NAME]-15"
type input "剪髮(302)"
type input "300"
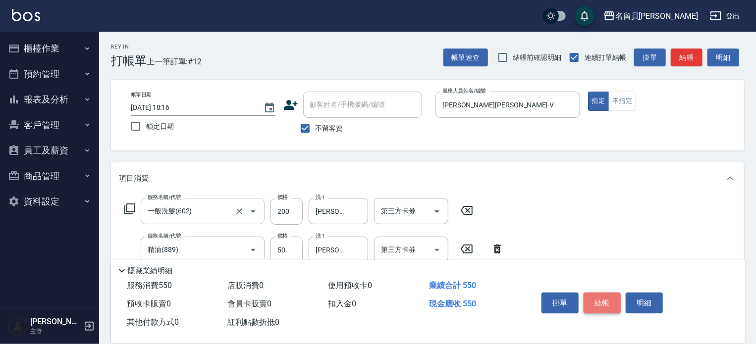
click at [593, 299] on button "結帳" at bounding box center [602, 303] width 37 height 21
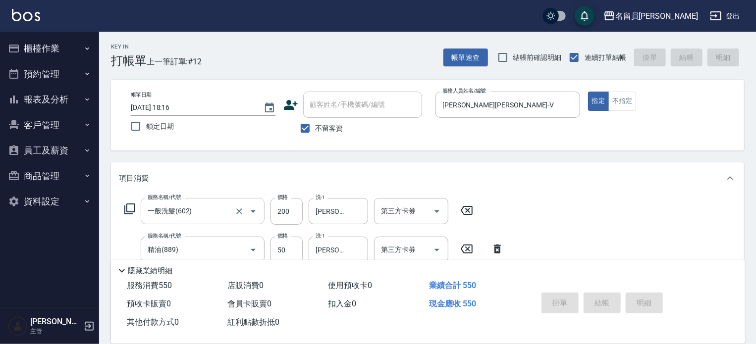
type input "[DATE] 18:17"
